Goal: Information Seeking & Learning: Learn about a topic

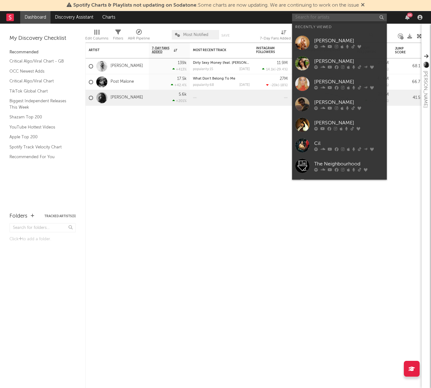
click at [343, 18] on input "text" at bounding box center [339, 18] width 95 height 8
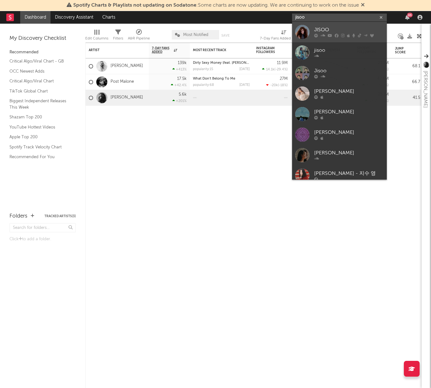
type input "jisoo"
click at [337, 31] on div "JISOO" at bounding box center [350, 30] width 70 height 8
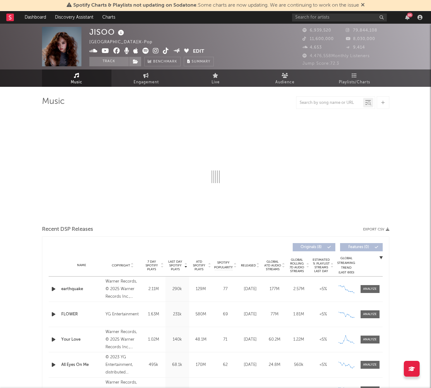
select select "6m"
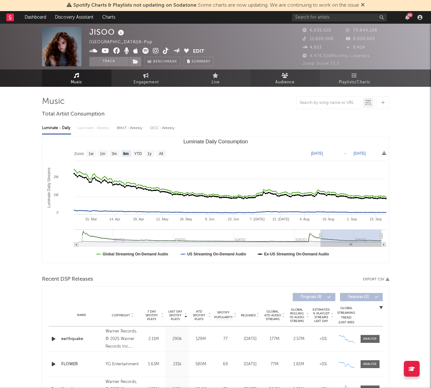
click at [288, 75] on icon at bounding box center [285, 75] width 7 height 5
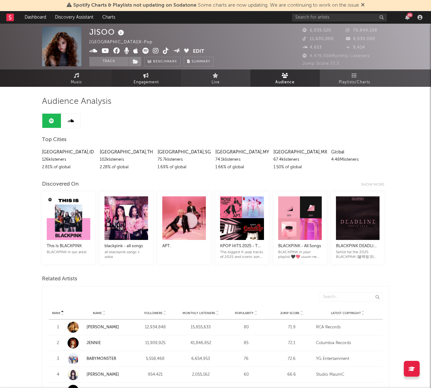
click at [149, 80] on span "Engagement" at bounding box center [146, 83] width 25 height 8
select select "1w"
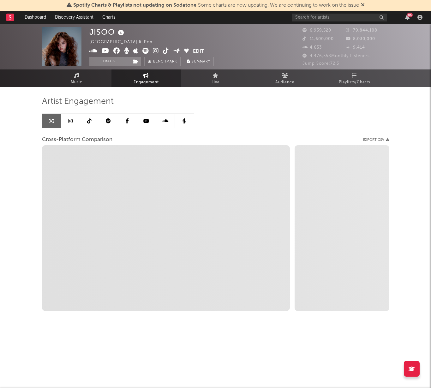
select select "1m"
